Goal: Navigation & Orientation: Find specific page/section

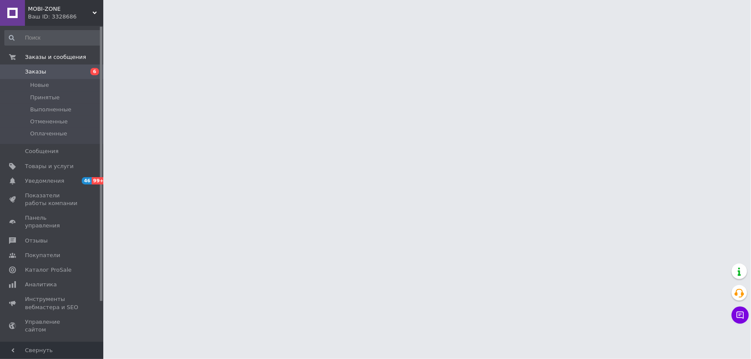
click at [49, 9] on span "MOBI-ZONE" at bounding box center [60, 9] width 65 height 8
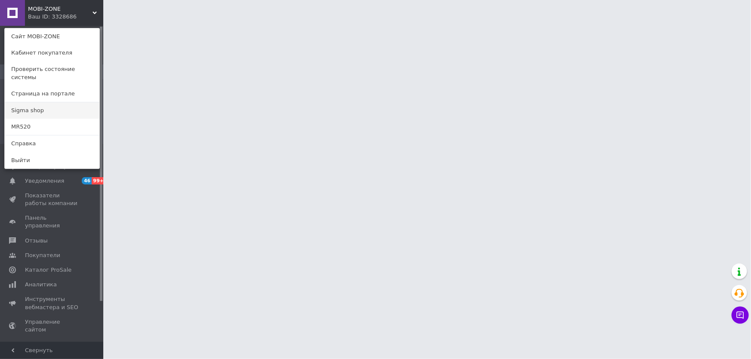
click at [43, 106] on link "Sigma shop" at bounding box center [52, 110] width 95 height 16
